Goal: Task Accomplishment & Management: Complete application form

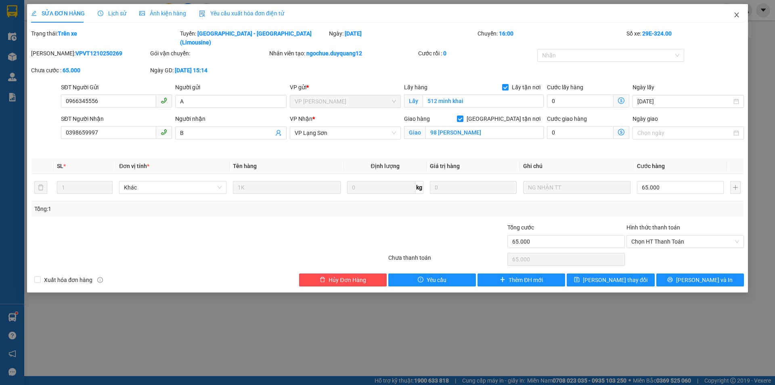
click at [736, 13] on icon "close" at bounding box center [736, 15] width 6 height 6
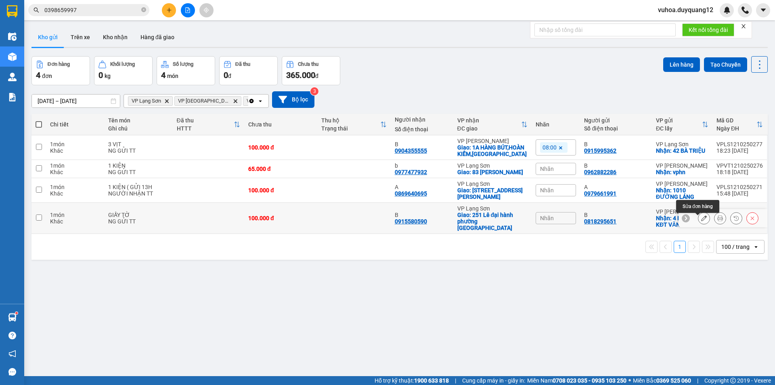
click at [701, 221] on icon at bounding box center [704, 218] width 6 height 6
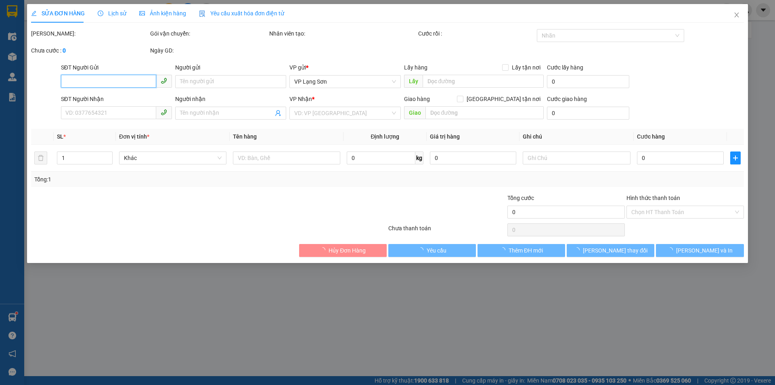
type input "0818295651"
type input "B"
checkbox input "true"
type input "4 LIỀN KỀ 4 KĐT VĂN KHÊ HĐ"
type input "0915580590"
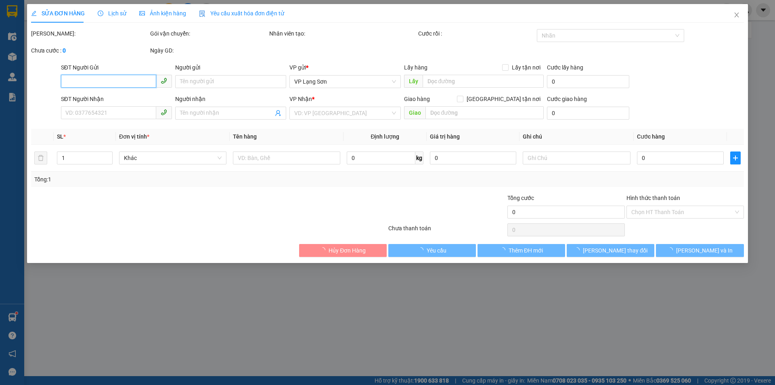
type input "B"
checkbox input "true"
type input "251 Lê đại hành [GEOGRAPHIC_DATA]"
type input "100.000"
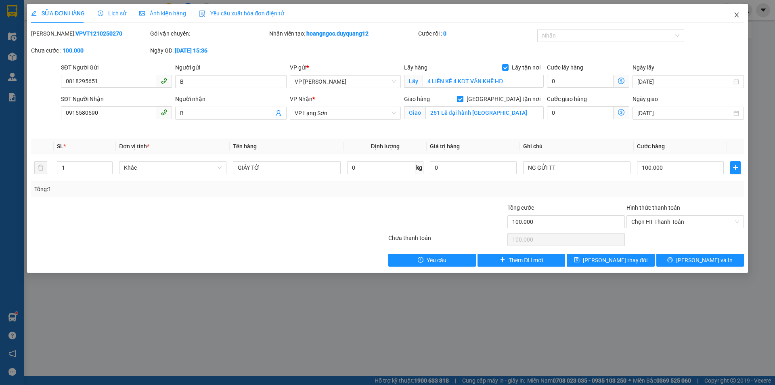
click at [736, 15] on icon "close" at bounding box center [736, 15] width 6 height 6
